Goal: Complete application form

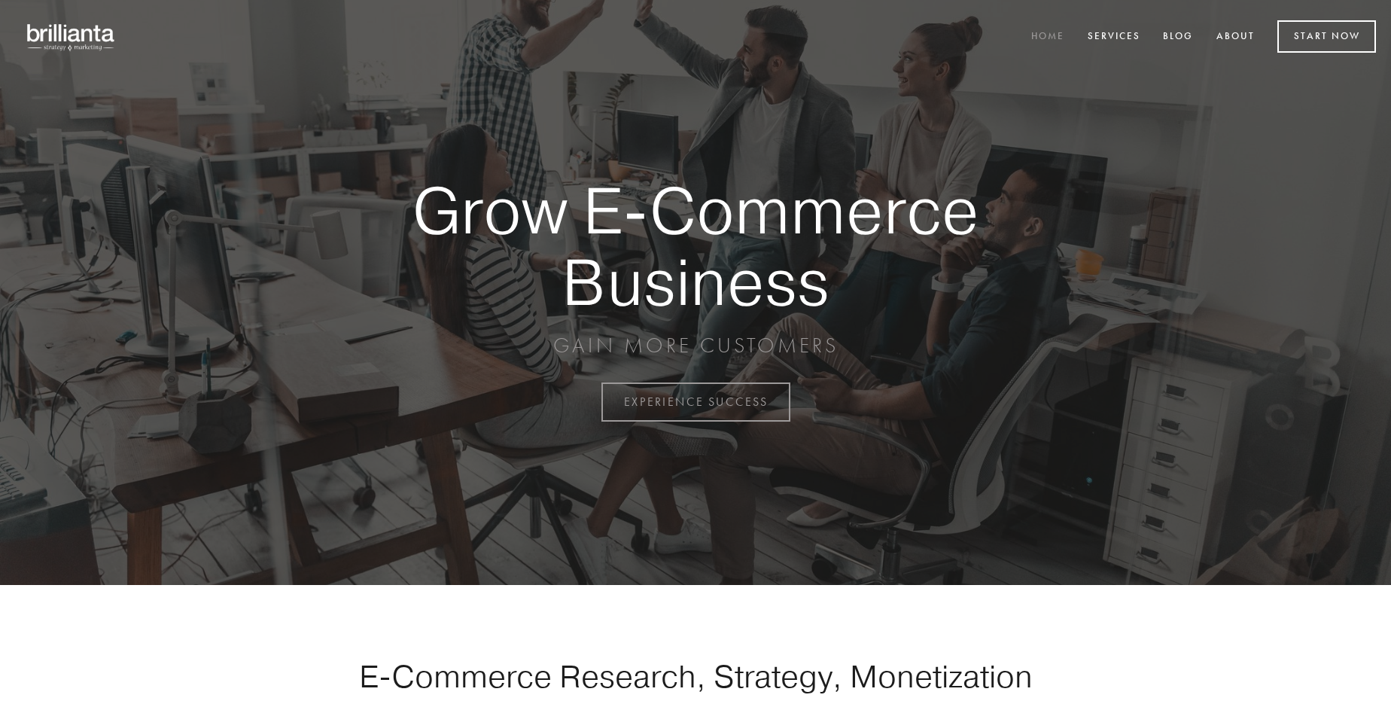
scroll to position [3945, 0]
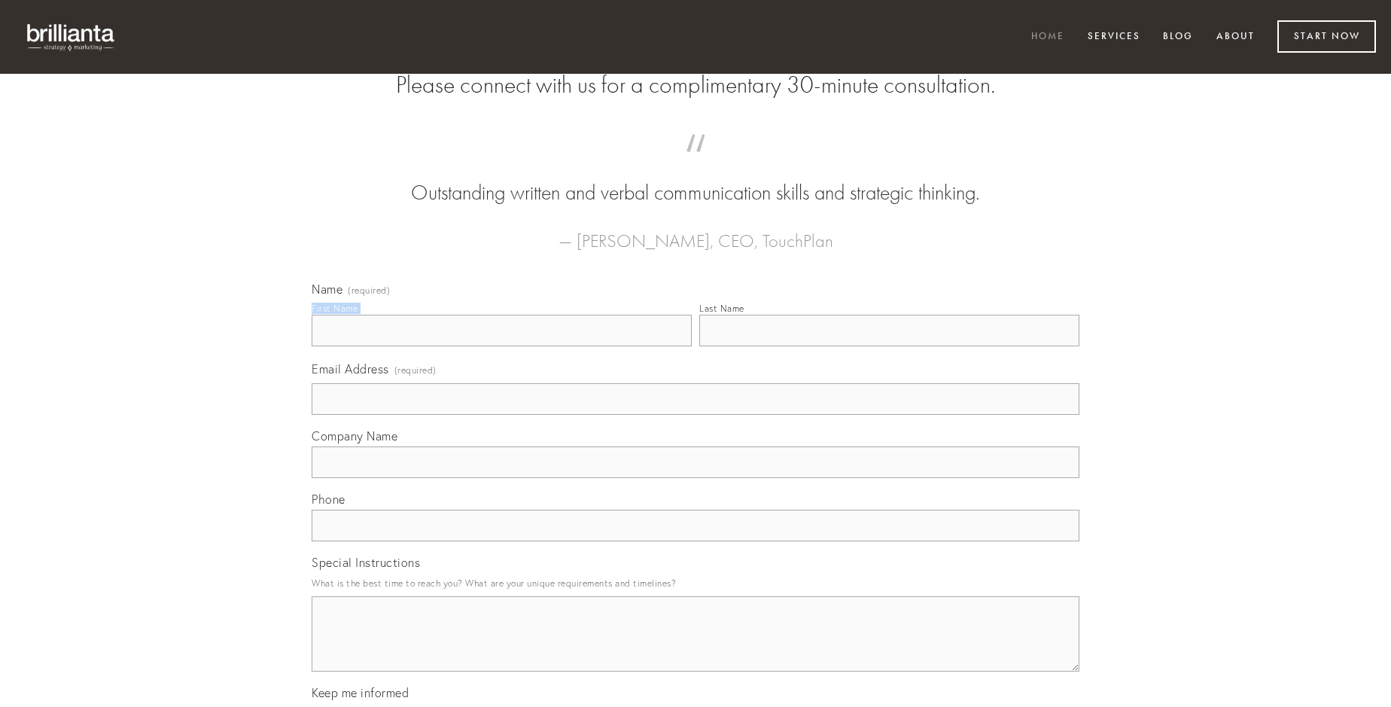
type input "[PERSON_NAME]"
click at [889, 346] on input "Last Name" at bounding box center [889, 331] width 380 height 32
type input "[PERSON_NAME]"
click at [695, 415] on input "Email Address (required)" at bounding box center [696, 399] width 768 height 32
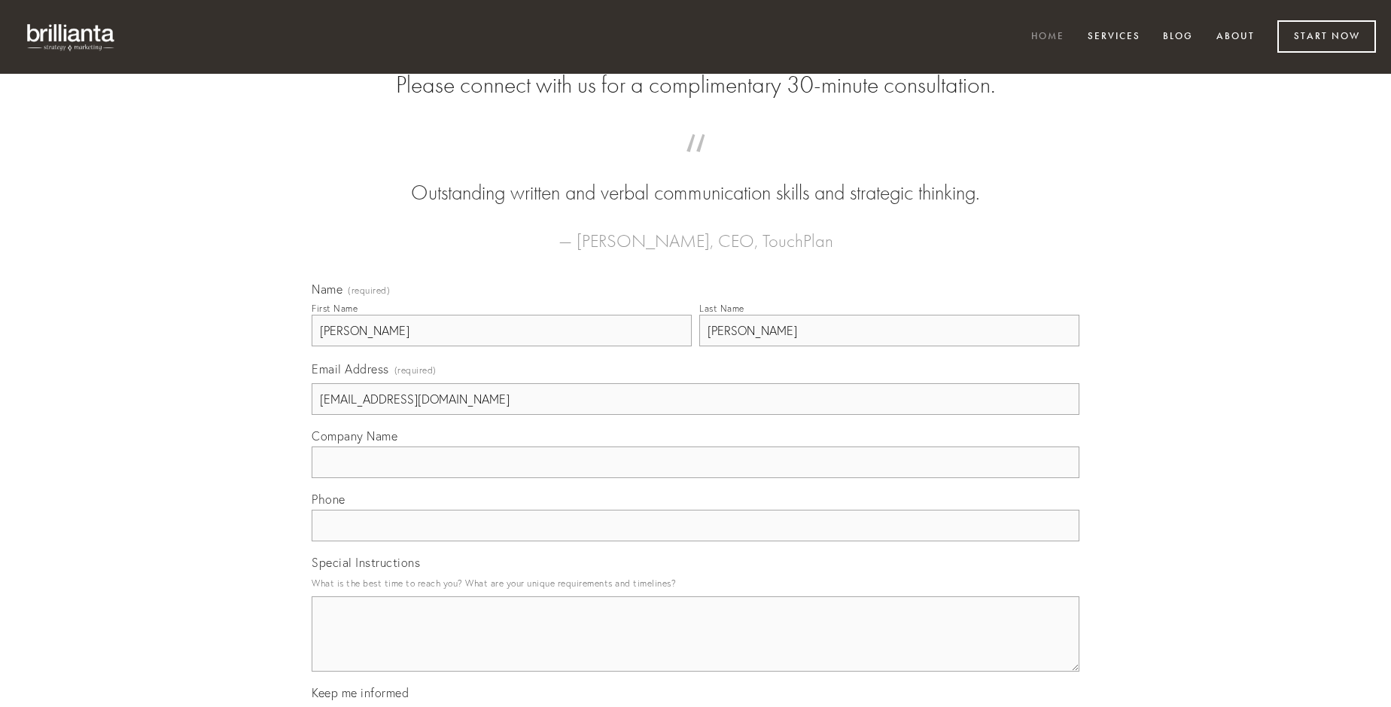
type input "[EMAIL_ADDRESS][DOMAIN_NAME]"
click at [695, 478] on input "Company Name" at bounding box center [696, 462] width 768 height 32
type input "[PERSON_NAME]"
click at [695, 541] on input "text" at bounding box center [696, 525] width 768 height 32
click at [695, 647] on textarea "Special Instructions" at bounding box center [696, 633] width 768 height 75
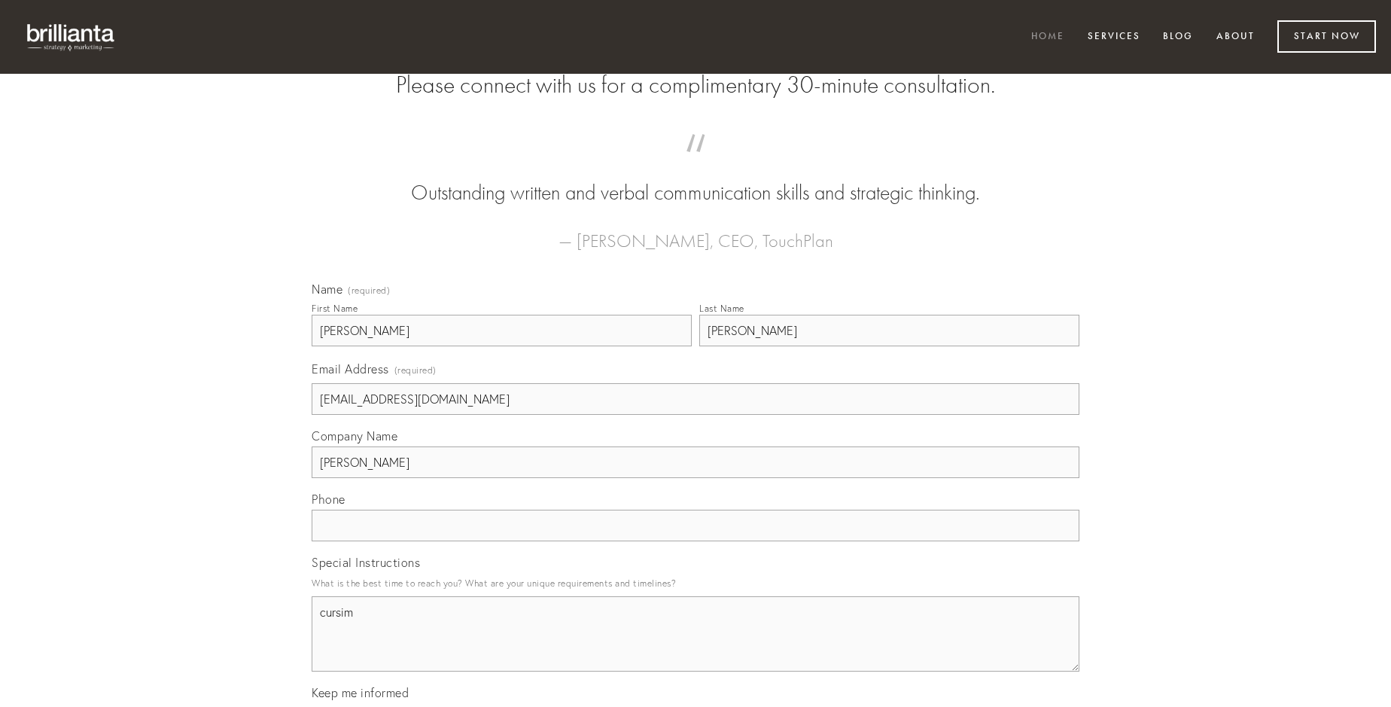
type textarea "cursim"
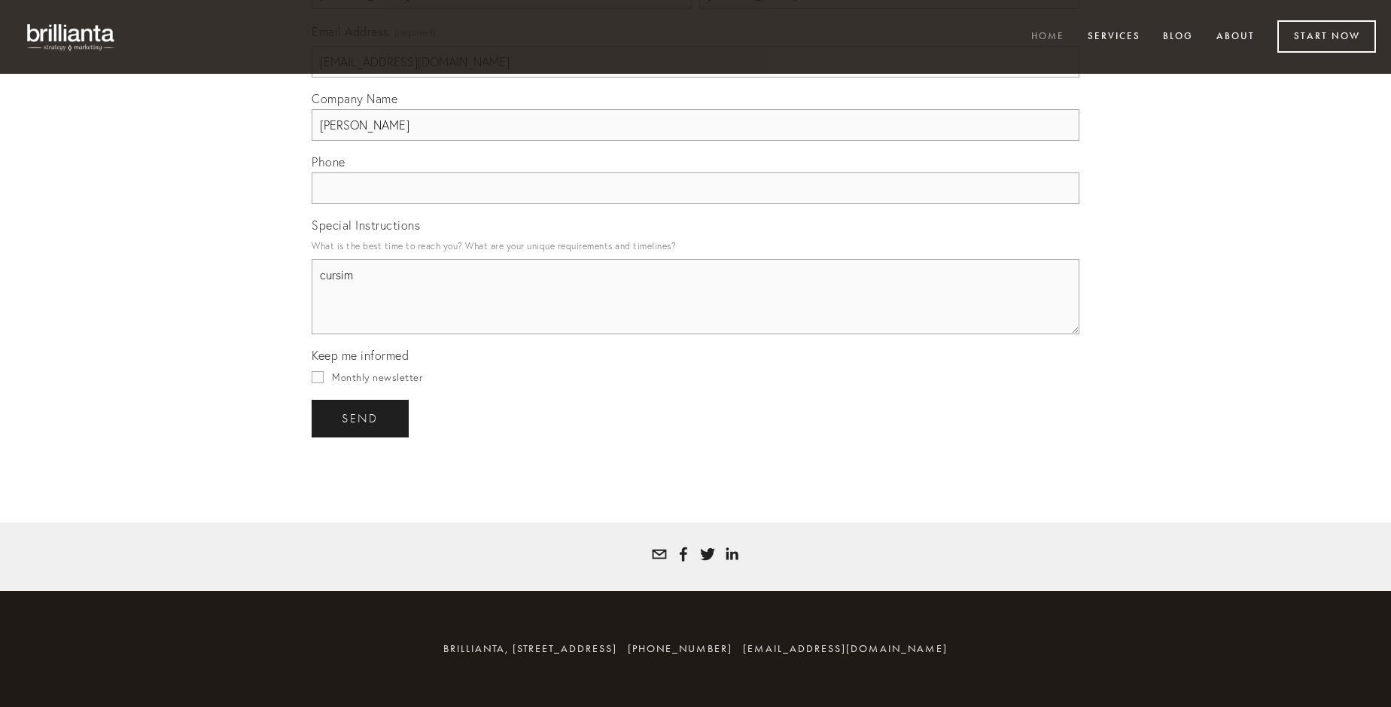
click at [361, 418] on span "send" at bounding box center [360, 419] width 37 height 14
